Goal: Task Accomplishment & Management: Use online tool/utility

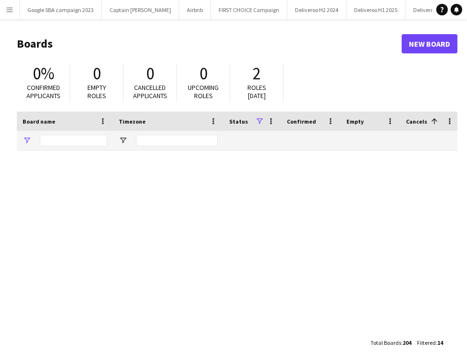
type input "*********"
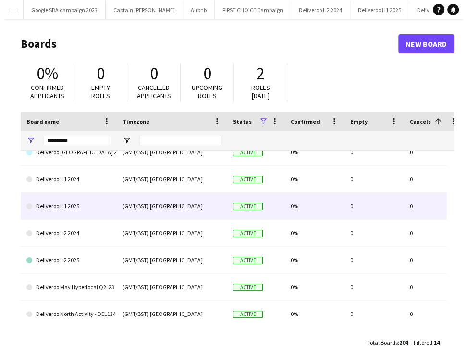
scroll to position [121, 0]
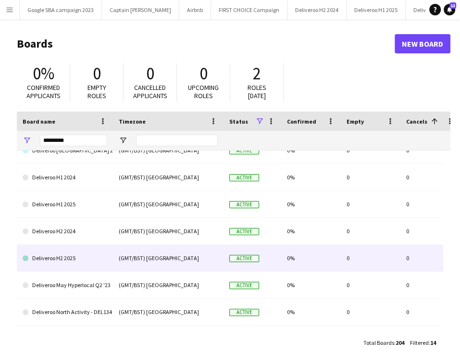
click at [92, 253] on link "Deliveroo H2 2025" at bounding box center [65, 258] width 85 height 27
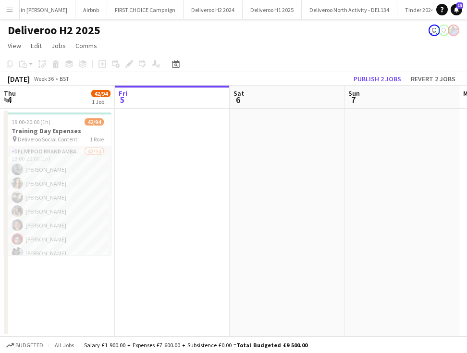
scroll to position [0, 160]
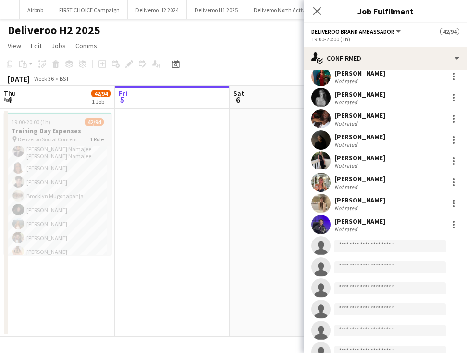
scroll to position [742, 0]
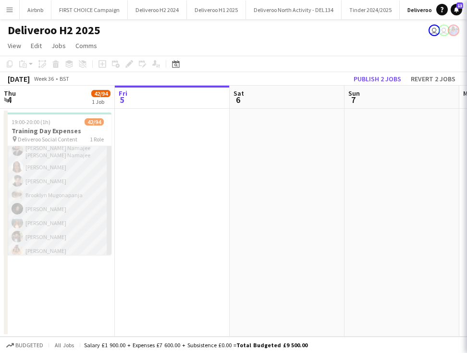
scroll to position [116, 0]
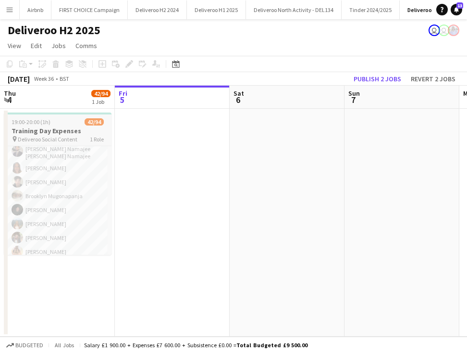
click at [64, 118] on app-job-card "19:00-20:00 (1h) 42/94 Training Day Expenses pin Deliveroo Social Content 1 Rol…" at bounding box center [58, 183] width 108 height 142
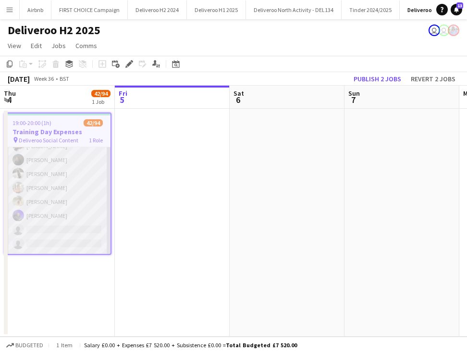
scroll to position [532, 0]
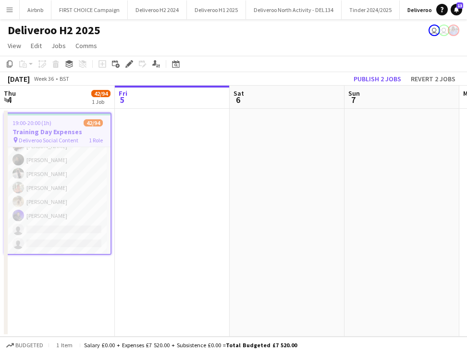
click at [56, 190] on app-card-role "Deliveroo Brand Ambassador 42/94 19:00-20:00 (1h) [PERSON_NAME] [PERSON_NAME] […" at bounding box center [58, 282] width 106 height 1334
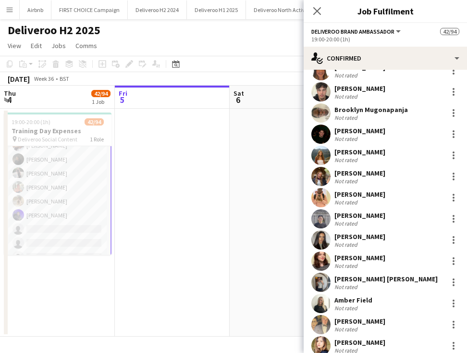
scroll to position [210, 0]
